Goal: Transaction & Acquisition: Purchase product/service

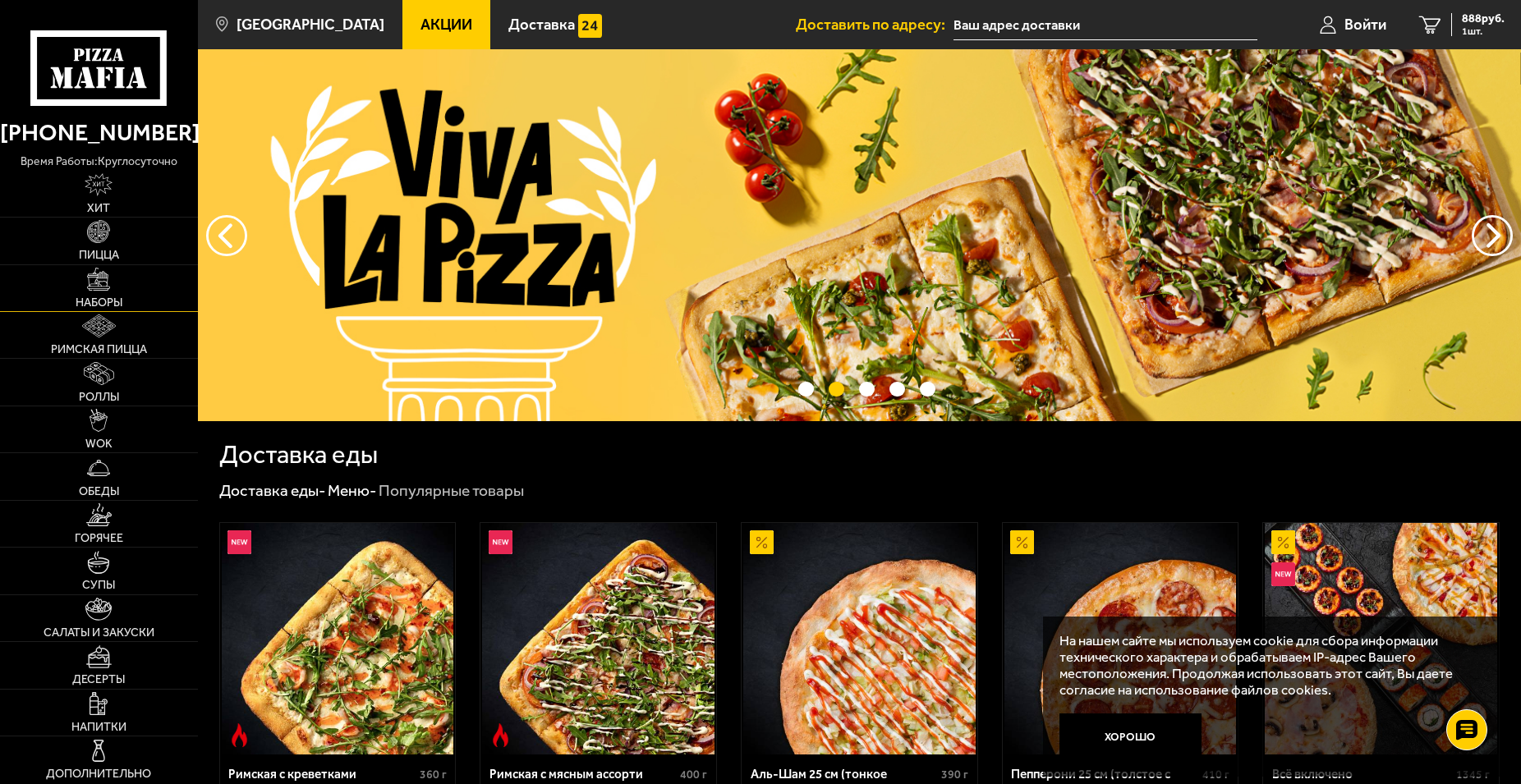
click at [106, 282] on img at bounding box center [98, 278] width 23 height 23
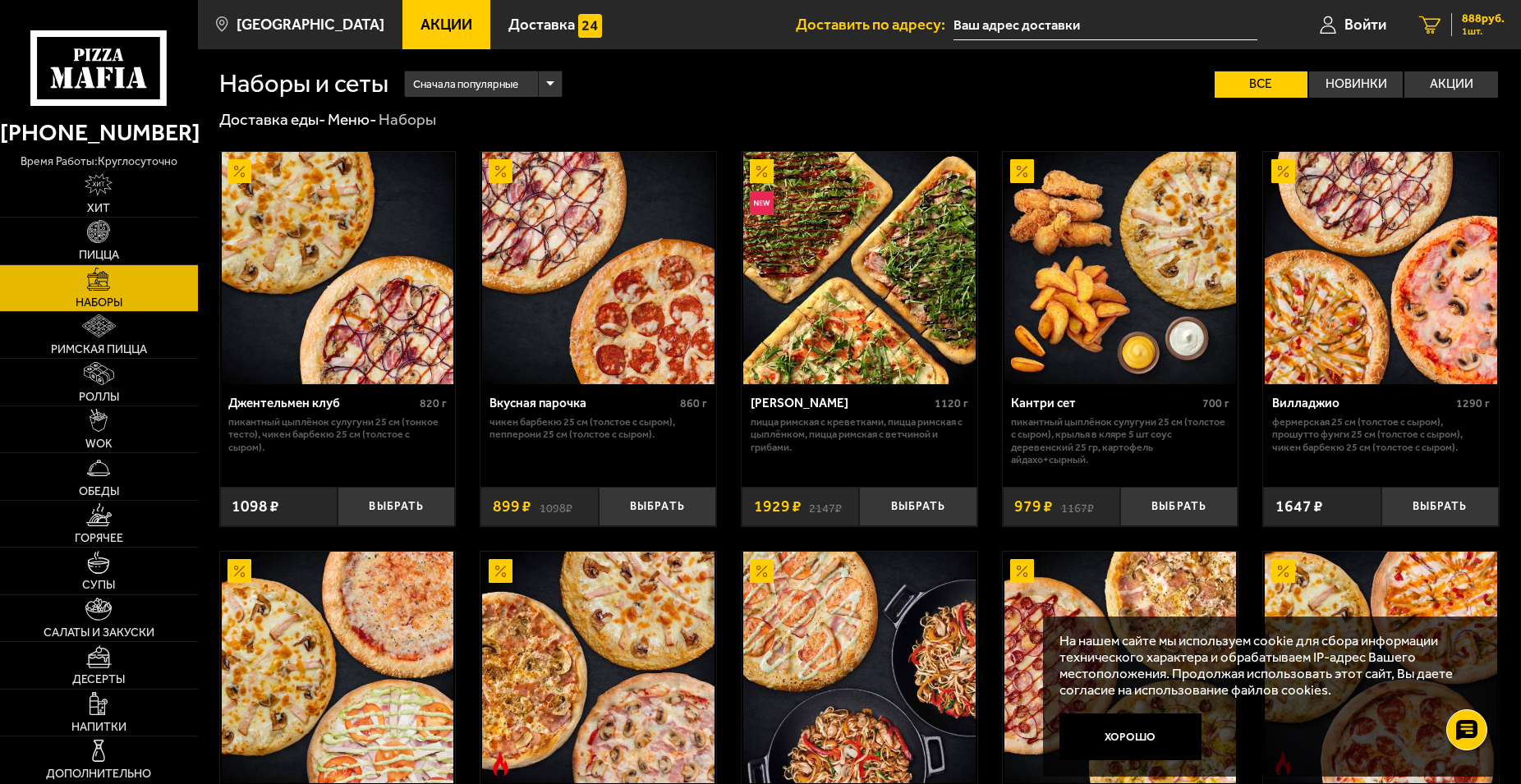
click at [1470, 20] on span "888 руб." at bounding box center [1483, 19] width 43 height 12
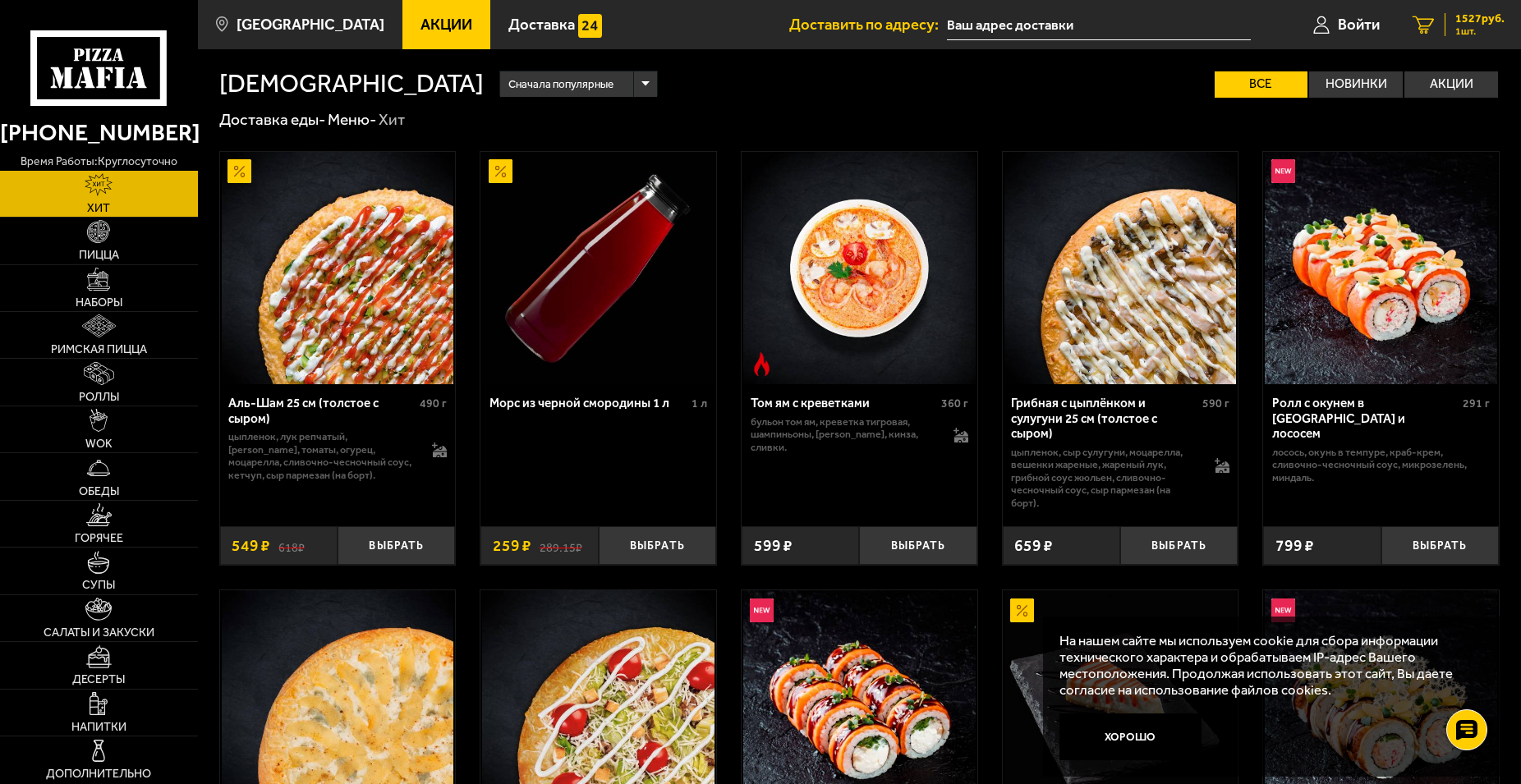
click at [1459, 14] on span "1527 руб." at bounding box center [1480, 19] width 50 height 12
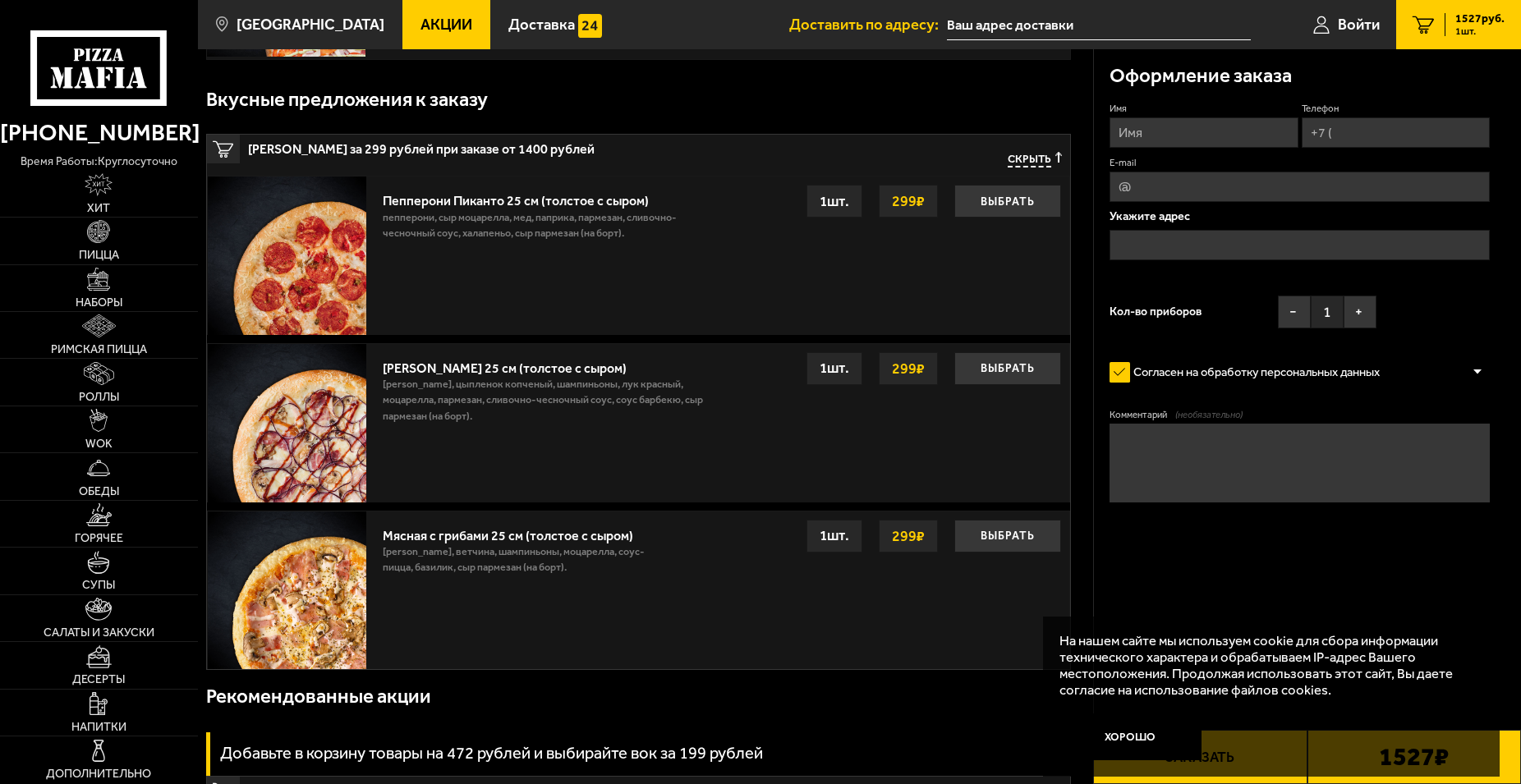
scroll to position [418, 0]
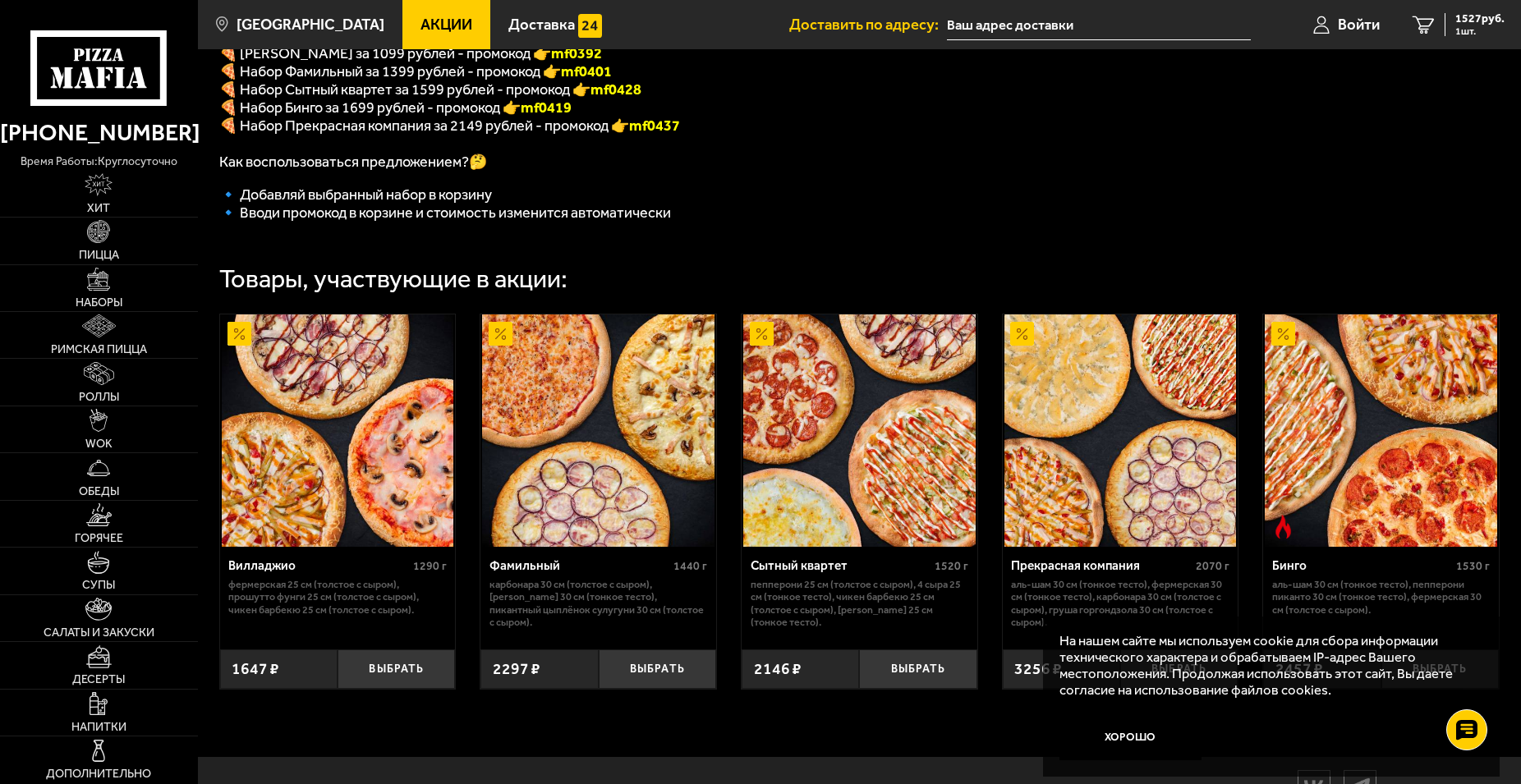
scroll to position [335, 0]
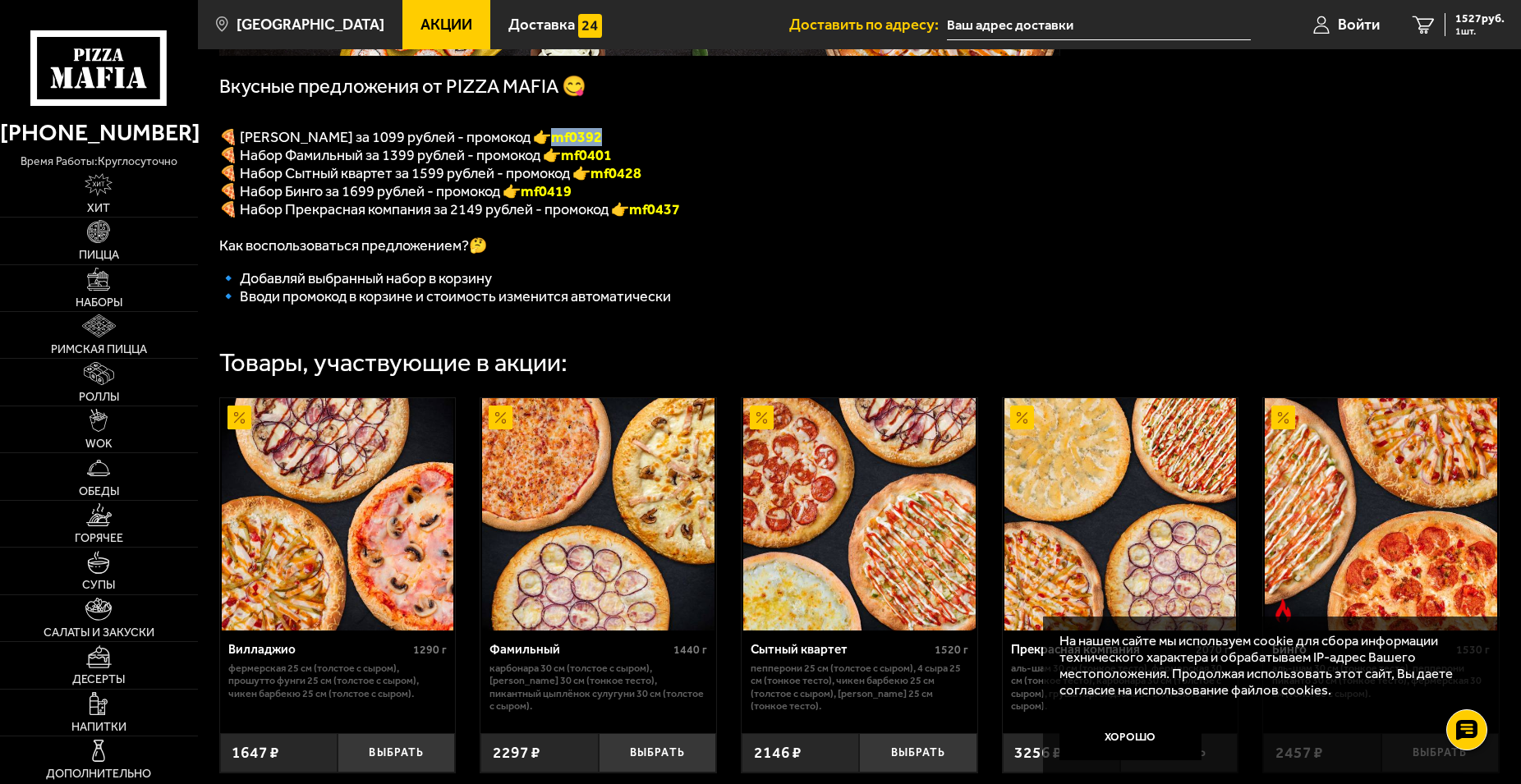
drag, startPoint x: 640, startPoint y: 143, endPoint x: 571, endPoint y: 145, distance: 69.0
click at [571, 145] on p "🍕 [PERSON_NAME] за 1099 рублей - промокод 👉 mf0392" at bounding box center [640, 137] width 841 height 18
copy font "mf0392"
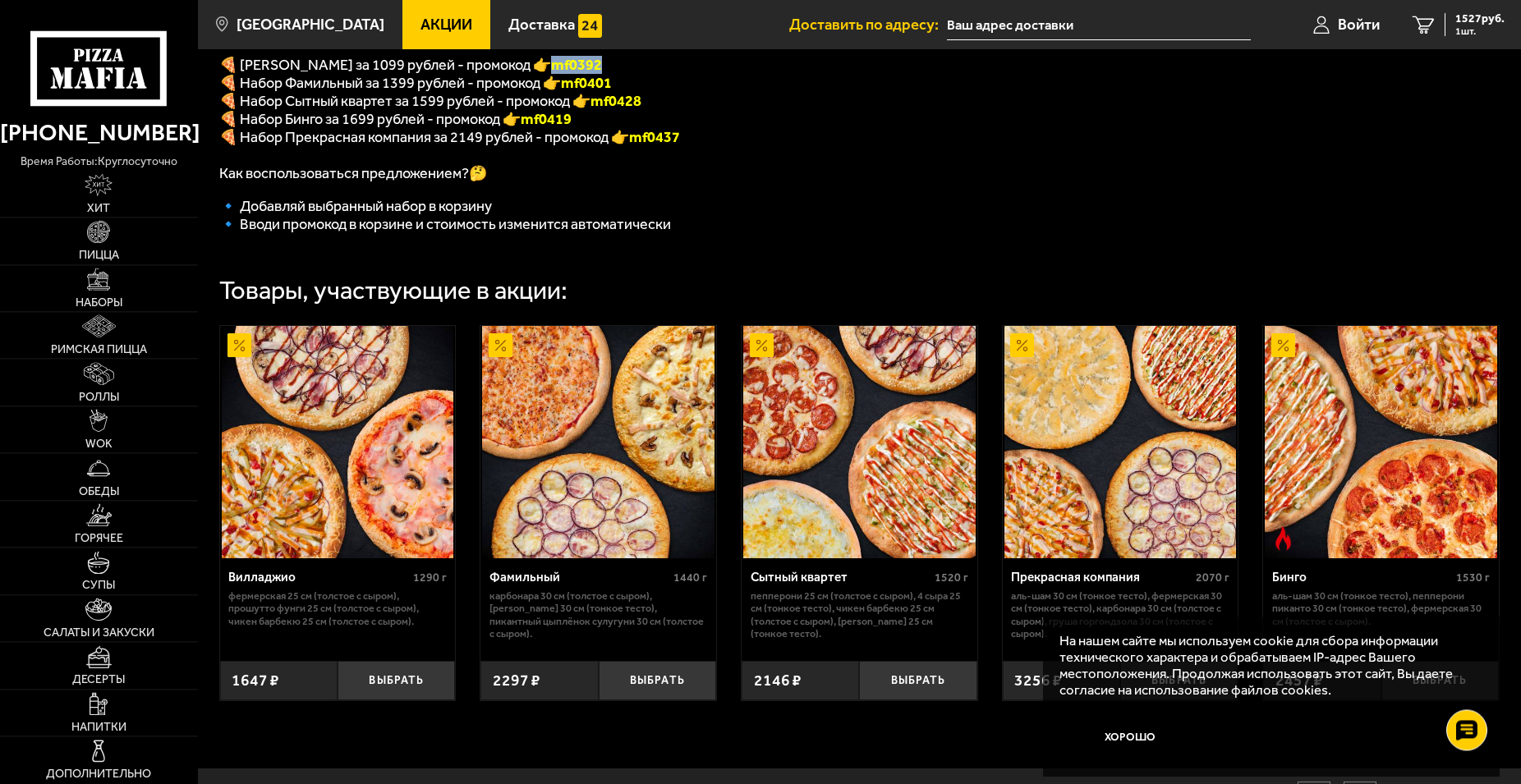
scroll to position [503, 0]
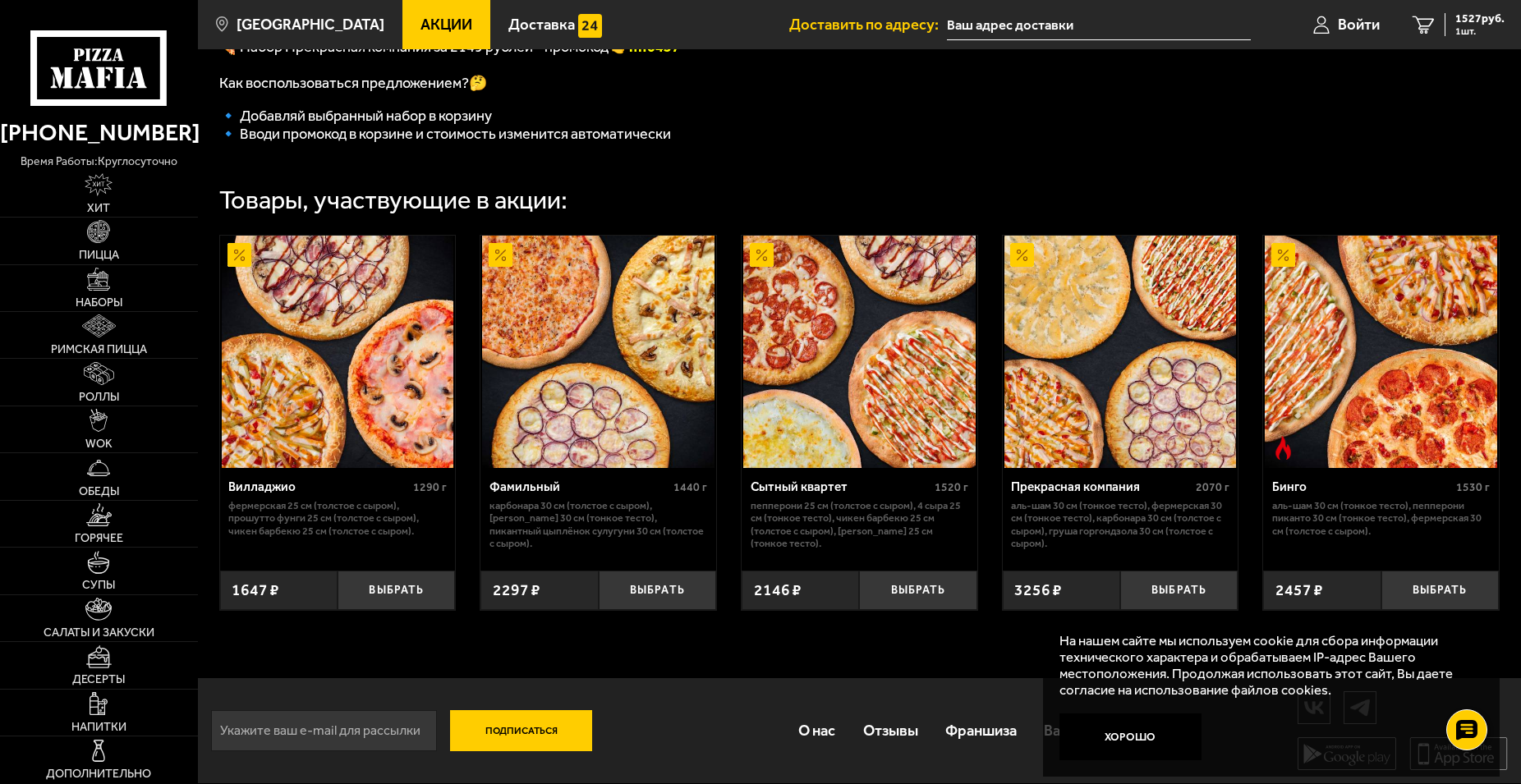
click at [372, 289] on img at bounding box center [338, 352] width 233 height 233
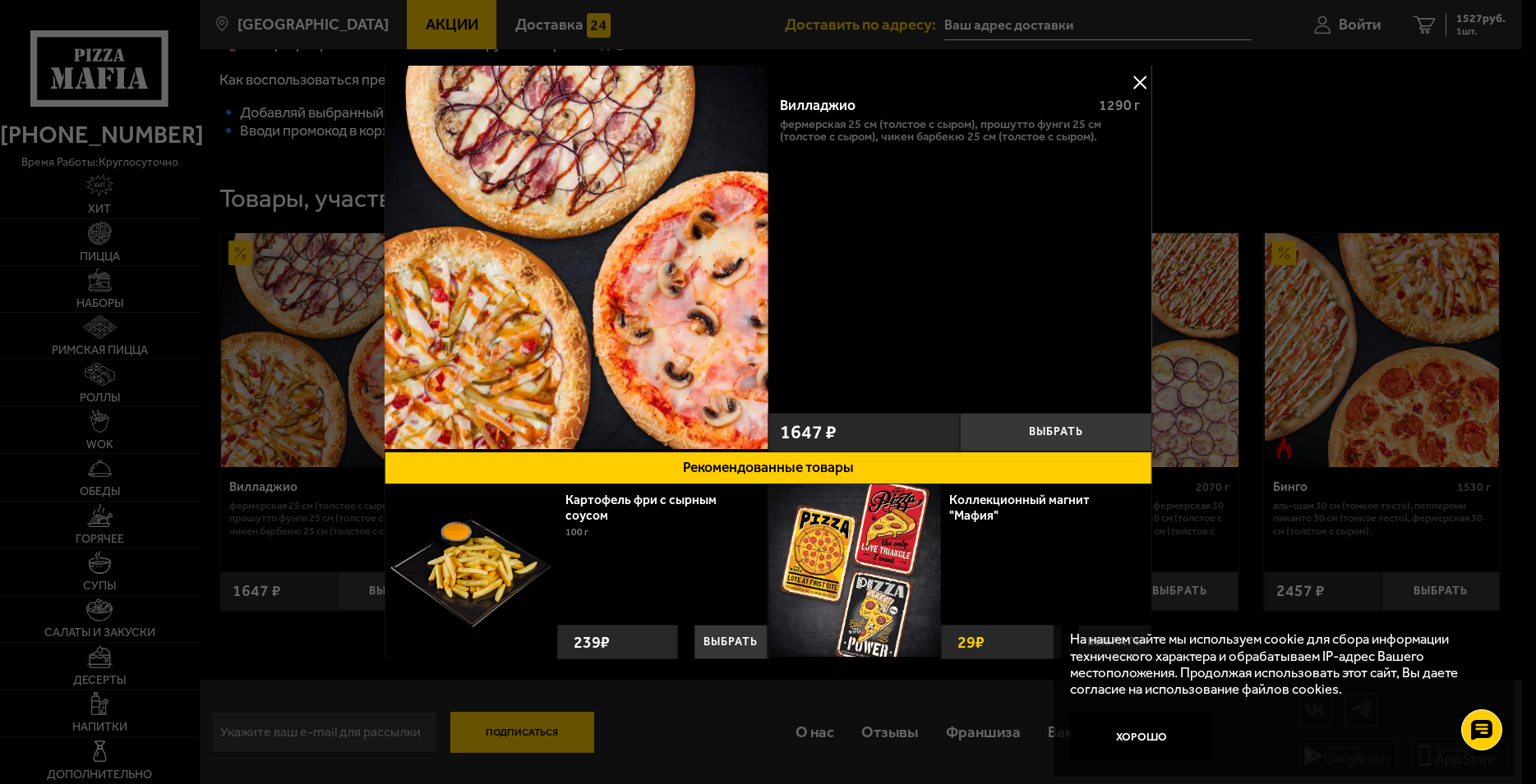
click at [1136, 78] on button at bounding box center [1139, 81] width 25 height 25
